Goal: Information Seeking & Learning: Learn about a topic

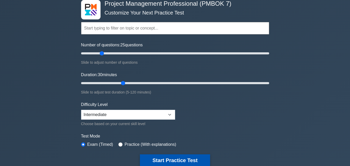
scroll to position [26, 0]
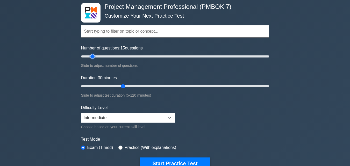
drag, startPoint x: 101, startPoint y: 55, endPoint x: 106, endPoint y: 67, distance: 13.0
click at [92, 59] on input "Number of questions: 15 questions" at bounding box center [175, 56] width 188 height 6
drag, startPoint x: 93, startPoint y: 56, endPoint x: 88, endPoint y: 58, distance: 5.5
type input "10"
click at [88, 57] on input "Number of questions: 10 questions" at bounding box center [175, 56] width 188 height 6
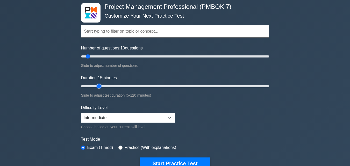
drag, startPoint x: 123, startPoint y: 84, endPoint x: 98, endPoint y: 86, distance: 25.3
type input "15"
click at [98, 86] on input "Duration: 15 minutes" at bounding box center [175, 86] width 188 height 6
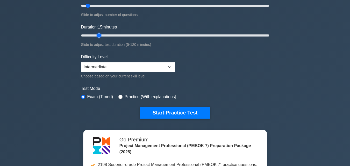
scroll to position [78, 0]
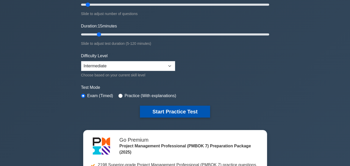
click at [174, 109] on button "Start Practice Test" at bounding box center [175, 112] width 70 height 12
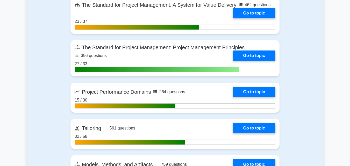
scroll to position [388, 0]
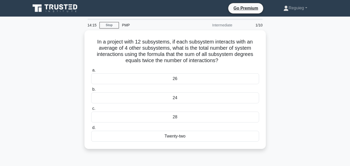
scroll to position [3, 0]
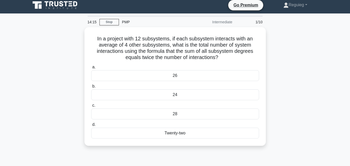
drag, startPoint x: 165, startPoint y: 116, endPoint x: 326, endPoint y: 120, distance: 161.1
click at [349, 130] on html "Go Premium Reguieg" at bounding box center [175, 137] width 350 height 280
click at [315, 111] on div "In a project with 12 subsystems, if each subsystem interacts with an average of…" at bounding box center [174, 89] width 295 height 125
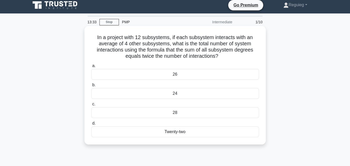
click at [195, 94] on div "24" at bounding box center [175, 93] width 168 height 11
click at [91, 87] on input "b. 24" at bounding box center [91, 84] width 0 height 3
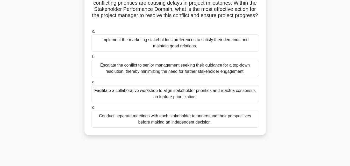
scroll to position [78, 0]
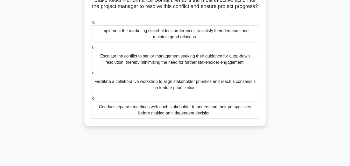
click at [200, 89] on div "Facilitate a collaborative workshop to align stakeholder priorities and reach a…" at bounding box center [175, 84] width 168 height 17
click at [91, 75] on input "c. Facilitate a collaborative workshop to align stakeholder priorities and reac…" at bounding box center [91, 72] width 0 height 3
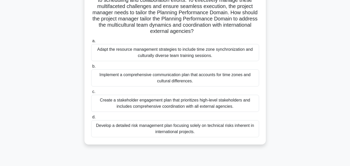
click at [224, 80] on div "Implement a comprehensive communication plan that accounts for time zones and c…" at bounding box center [175, 77] width 168 height 17
click at [91, 68] on input "b. Implement a comprehensive communication plan that accounts for time zones an…" at bounding box center [91, 66] width 0 height 3
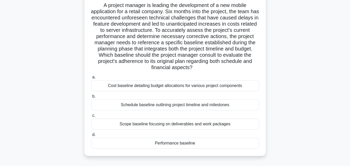
scroll to position [26, 0]
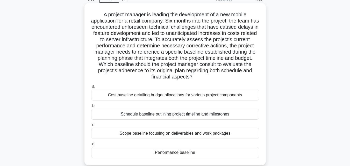
click at [192, 96] on div "Cost baseline detailing budget allocations for various project components" at bounding box center [175, 95] width 168 height 11
click at [91, 88] on input "a. Cost baseline detailing budget allocations for various project components" at bounding box center [91, 86] width 0 height 3
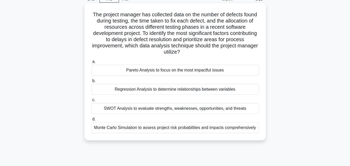
click at [164, 73] on div "Pareto Analysis to focus on the most impactful issues" at bounding box center [175, 70] width 168 height 11
click at [91, 63] on input "a. Pareto Analysis to focus on the most impactful issues" at bounding box center [91, 61] width 0 height 3
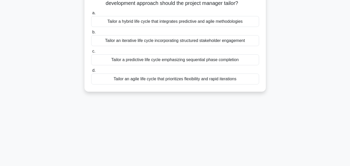
scroll to position [78, 0]
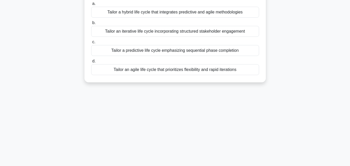
click at [134, 70] on div "Tailor an agile life cycle that prioritizes flexibility and rapid iterations" at bounding box center [175, 69] width 168 height 11
click at [91, 63] on input "d. Tailor an agile life cycle that prioritizes flexibility and rapid iterations" at bounding box center [91, 61] width 0 height 3
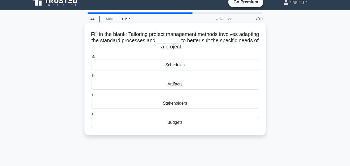
scroll to position [0, 0]
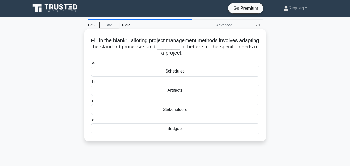
click at [173, 73] on div "Schedules" at bounding box center [175, 71] width 168 height 11
click at [91, 64] on input "a. Schedules" at bounding box center [91, 62] width 0 height 3
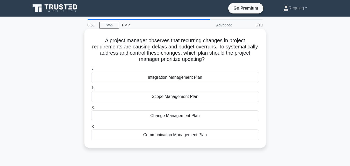
click at [129, 98] on div "Scope Management Plan" at bounding box center [175, 96] width 168 height 11
click at [91, 90] on input "b. Scope Management Plan" at bounding box center [91, 87] width 0 height 3
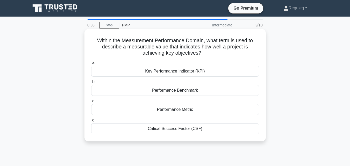
click at [122, 73] on div "Key Performance Indicator (KPI)" at bounding box center [175, 71] width 168 height 11
click at [91, 64] on input "a. Key Performance Indicator (KPI)" at bounding box center [91, 62] width 0 height 3
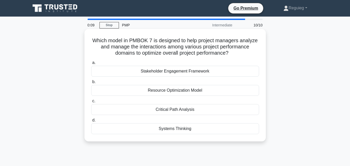
click at [140, 133] on div "Systems Thinking" at bounding box center [175, 128] width 168 height 11
click at [91, 122] on input "d. Systems Thinking" at bounding box center [91, 120] width 0 height 3
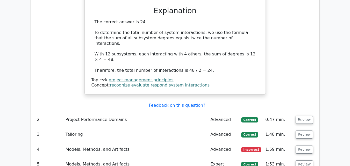
scroll to position [570, 0]
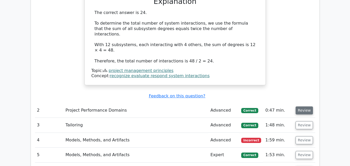
click at [306, 106] on button "Review" at bounding box center [304, 110] width 18 height 8
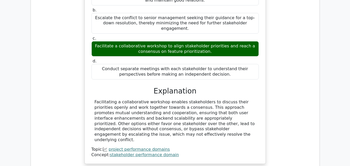
scroll to position [854, 0]
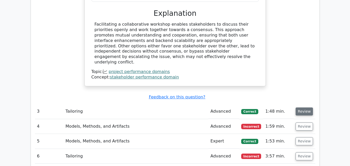
click at [305, 107] on button "Review" at bounding box center [304, 111] width 18 height 8
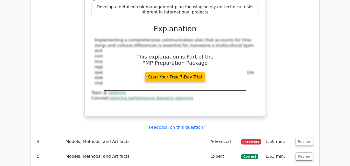
scroll to position [1139, 0]
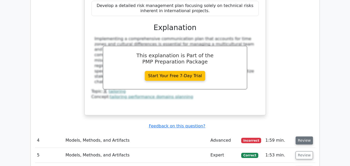
click at [305, 136] on button "Review" at bounding box center [304, 140] width 18 height 8
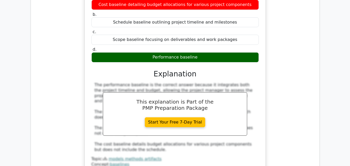
scroll to position [1424, 0]
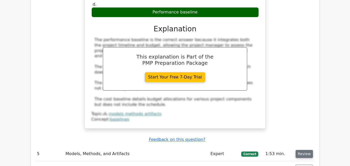
click at [306, 150] on button "Review" at bounding box center [304, 154] width 18 height 8
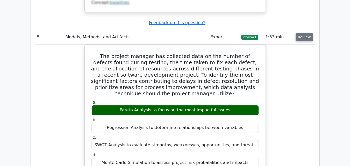
scroll to position [1553, 0]
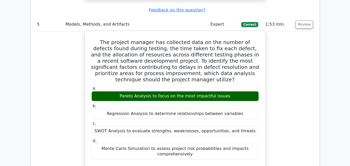
drag, startPoint x: 147, startPoint y: 103, endPoint x: 92, endPoint y: 86, distance: 58.1
copy div "Pareto Analysis is the most appropriate technique because it allows the project…"
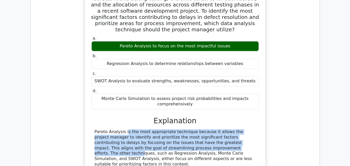
scroll to position [1657, 0]
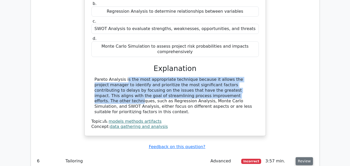
click at [298, 157] on button "Review" at bounding box center [304, 161] width 18 height 8
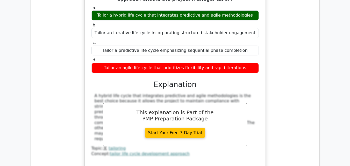
scroll to position [1890, 0]
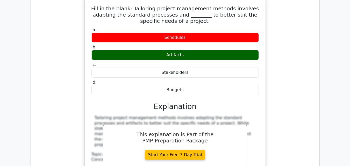
scroll to position [2097, 0]
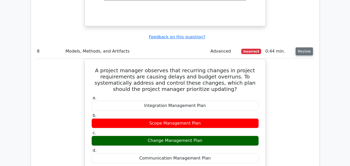
scroll to position [2252, 0]
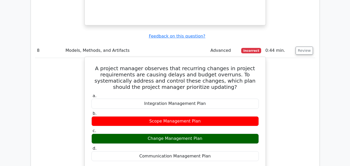
drag, startPoint x: 180, startPoint y: 98, endPoint x: 89, endPoint y: 83, distance: 92.1
click at [89, 83] on div "A project manager observes that recurring changes in project requirements are c…" at bounding box center [175, 156] width 177 height 195
copy div "The Change Management Plan outlines the processes for managing and controlling …"
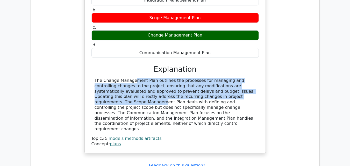
scroll to position [2356, 0]
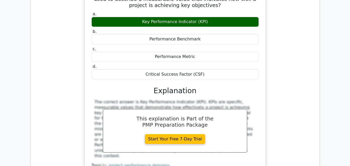
scroll to position [2563, 0]
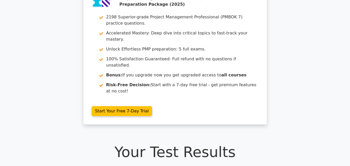
scroll to position [0, 0]
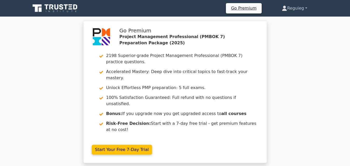
click at [291, 8] on link "Reguieg" at bounding box center [294, 8] width 50 height 10
click at [287, 19] on link "Profile" at bounding box center [290, 20] width 41 height 8
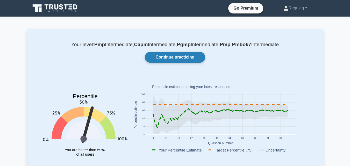
click at [164, 57] on link "Continue practicing" at bounding box center [175, 57] width 60 height 11
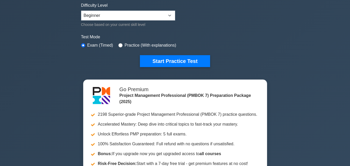
scroll to position [52, 0]
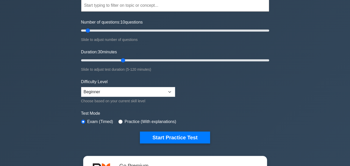
drag, startPoint x: 101, startPoint y: 29, endPoint x: 93, endPoint y: 37, distance: 10.6
click at [86, 33] on input "Number of questions: 10 questions" at bounding box center [175, 30] width 188 height 6
type input "5"
click at [85, 31] on input "Number of questions: 5 questions" at bounding box center [175, 30] width 188 height 6
drag, startPoint x: 121, startPoint y: 61, endPoint x: 94, endPoint y: 68, distance: 28.3
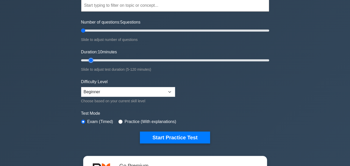
type input "10"
click at [94, 63] on input "Duration: 10 minutes" at bounding box center [175, 60] width 188 height 6
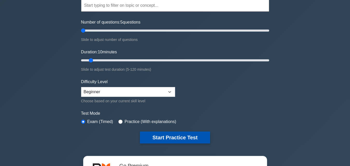
click at [147, 135] on button "Start Practice Test" at bounding box center [175, 138] width 70 height 12
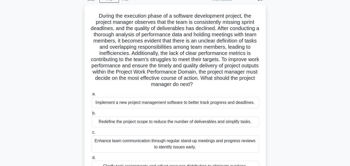
scroll to position [52, 0]
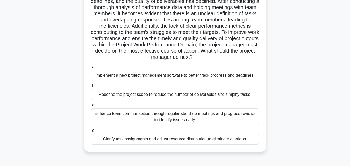
click at [132, 120] on div "Enhance team communication through regular stand-up meetings and progress revie…" at bounding box center [175, 116] width 168 height 17
click at [91, 107] on input "c. Enhance team communication through regular stand-up meetings and progress re…" at bounding box center [91, 105] width 0 height 3
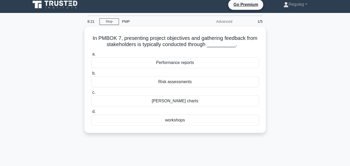
scroll to position [0, 0]
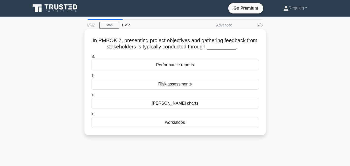
click at [133, 123] on div "workshops" at bounding box center [175, 122] width 168 height 11
click at [91, 116] on input "d. workshops" at bounding box center [91, 113] width 0 height 3
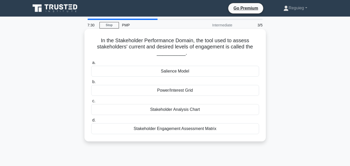
click at [139, 129] on div "Stakeholder Engagement Assessment Matrix" at bounding box center [175, 128] width 168 height 11
click at [91, 122] on input "d. Stakeholder Engagement Assessment Matrix" at bounding box center [91, 120] width 0 height 3
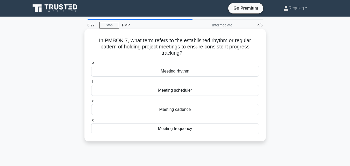
click at [138, 131] on div "Meeting frequency" at bounding box center [175, 128] width 168 height 11
click at [91, 122] on input "d. Meeting frequency" at bounding box center [91, 120] width 0 height 3
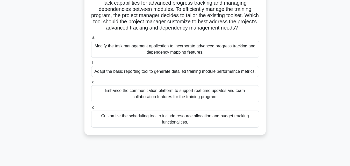
scroll to position [78, 0]
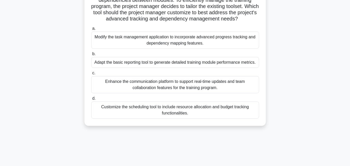
click at [113, 93] on div "Enhance the communication platform to support real-time updates and team collab…" at bounding box center [175, 84] width 168 height 17
click at [91, 75] on input "c. Enhance the communication platform to support real-time updates and team col…" at bounding box center [91, 72] width 0 height 3
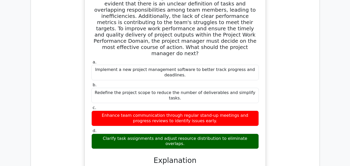
scroll to position [595, 0]
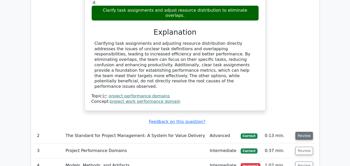
click at [303, 132] on button "Review" at bounding box center [304, 136] width 18 height 8
click at [298, 132] on button "Review" at bounding box center [304, 136] width 18 height 8
click at [305, 132] on button "Review" at bounding box center [304, 136] width 18 height 8
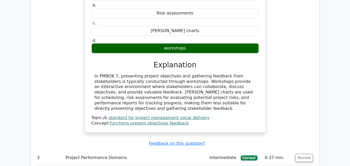
scroll to position [803, 0]
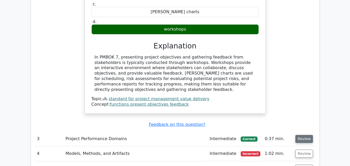
click at [298, 135] on button "Review" at bounding box center [304, 139] width 18 height 8
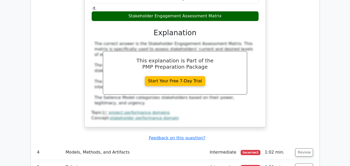
scroll to position [1036, 0]
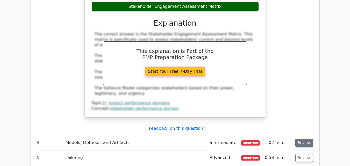
click at [307, 139] on button "Review" at bounding box center [304, 143] width 18 height 8
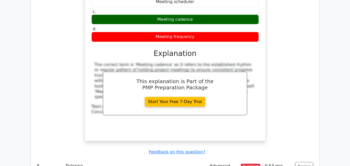
scroll to position [1243, 0]
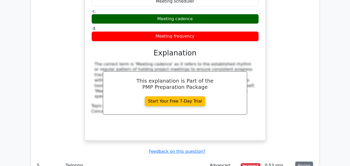
click at [303, 162] on button "Review" at bounding box center [304, 166] width 18 height 8
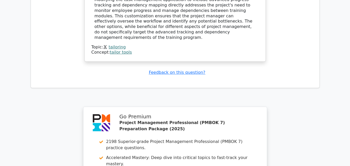
scroll to position [1693, 0]
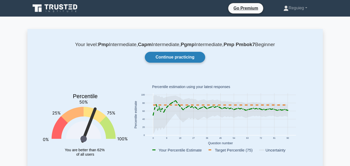
click at [186, 54] on link "Continue practicing" at bounding box center [175, 57] width 60 height 11
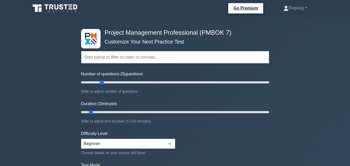
drag, startPoint x: 122, startPoint y: 113, endPoint x: 91, endPoint y: 121, distance: 31.5
type input "10"
click at [91, 115] on input "Duration: 10 minutes" at bounding box center [175, 112] width 188 height 6
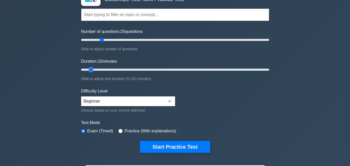
scroll to position [52, 0]
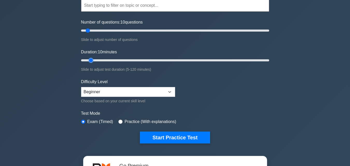
drag, startPoint x: 103, startPoint y: 30, endPoint x: 87, endPoint y: 33, distance: 15.9
type input "10"
click at [88, 31] on input "Number of questions: 10 questions" at bounding box center [175, 30] width 188 height 6
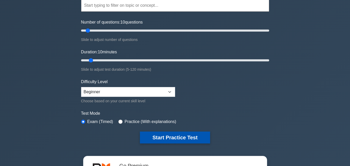
click at [165, 138] on button "Start Practice Test" at bounding box center [175, 138] width 70 height 12
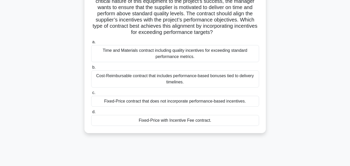
scroll to position [26, 0]
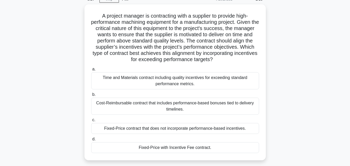
click at [146, 146] on div "Fixed-Price with Incentive Fee contract." at bounding box center [175, 147] width 168 height 11
click at [91, 141] on input "d. Fixed-Price with Incentive Fee contract." at bounding box center [91, 138] width 0 height 3
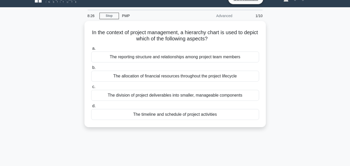
scroll to position [0, 0]
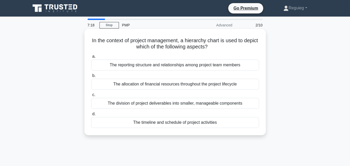
click at [167, 105] on div "The division of project deliverables into smaller, manageable components" at bounding box center [175, 103] width 168 height 11
click at [137, 101] on div "The division of project deliverables into smaller, manageable components" at bounding box center [175, 103] width 168 height 11
click at [91, 97] on input "c. The division of project deliverables into smaller, manageable components" at bounding box center [91, 94] width 0 height 3
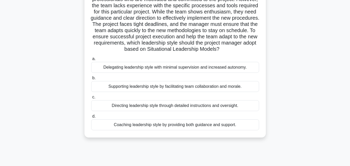
scroll to position [52, 0]
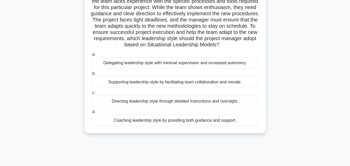
click at [156, 126] on div "Coaching leadership style by providing both guidance and support." at bounding box center [175, 120] width 168 height 11
click at [91, 114] on input "d. Coaching leadership style by providing both guidance and support." at bounding box center [91, 111] width 0 height 3
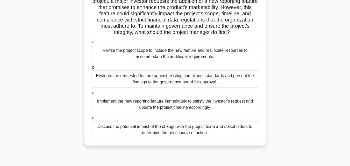
scroll to position [78, 0]
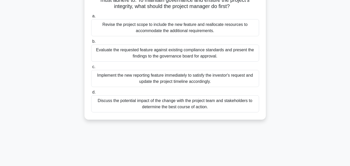
click at [179, 105] on div "Discuss the potential impact of the change with the project team and stakeholde…" at bounding box center [175, 103] width 168 height 17
click at [91, 94] on input "d. Discuss the potential impact of the change with the project team and stakeho…" at bounding box center [91, 92] width 0 height 3
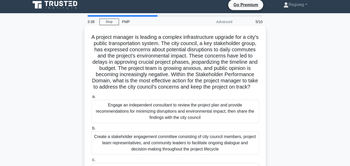
scroll to position [0, 0]
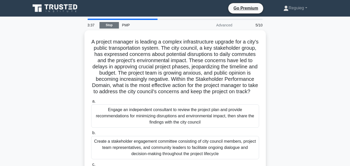
click at [111, 26] on link "Stop" at bounding box center [108, 25] width 19 height 6
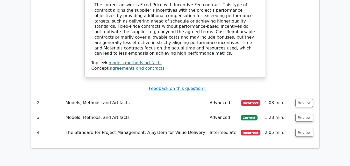
scroll to position [595, 0]
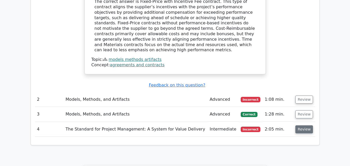
click at [300, 125] on button "Review" at bounding box center [304, 129] width 18 height 8
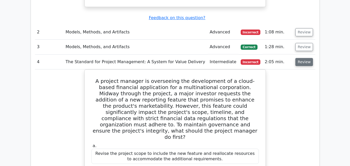
scroll to position [725, 0]
